Goal: Navigation & Orientation: Find specific page/section

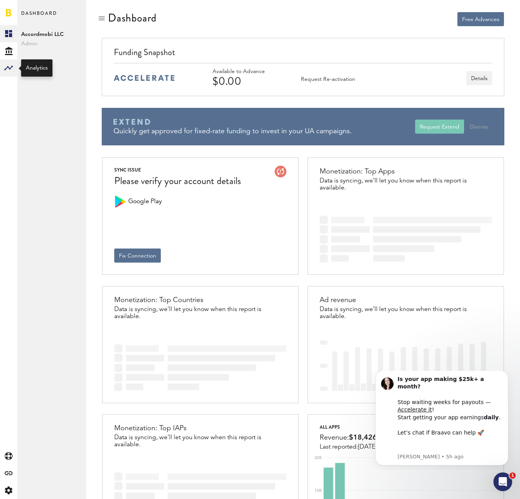
click at [8, 64] on rect at bounding box center [8, 67] width 9 height 9
click at [14, 49] on div "Created with Sketch." at bounding box center [8, 50] width 17 height 17
click at [49, 36] on link "Overview" at bounding box center [51, 33] width 69 height 17
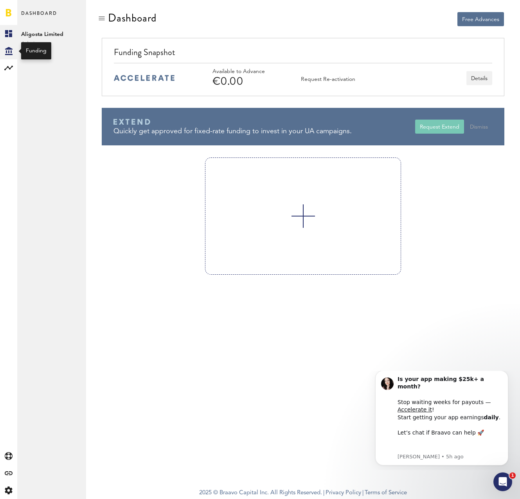
click at [15, 53] on div "Created with Sketch." at bounding box center [8, 50] width 17 height 17
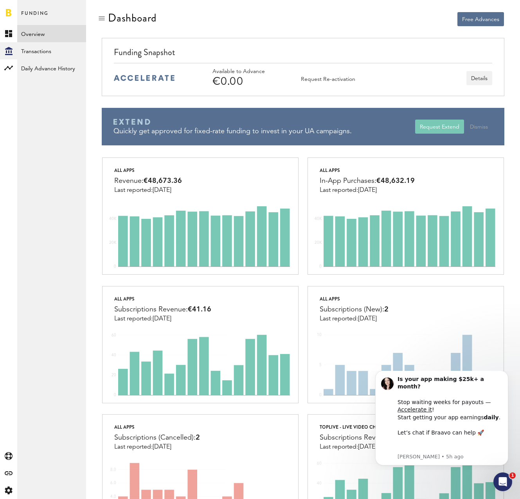
click at [42, 39] on link "Overview" at bounding box center [51, 33] width 69 height 17
